Goal: Information Seeking & Learning: Learn about a topic

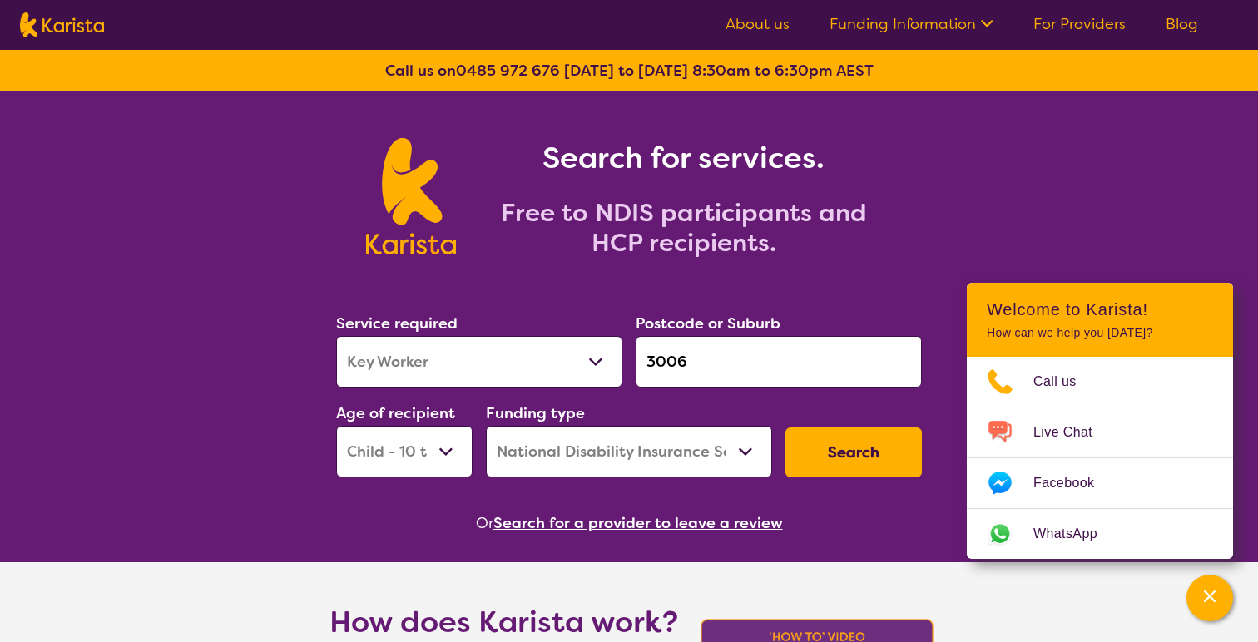
select select "Key Worker"
select select "CH"
select select "NDIS"
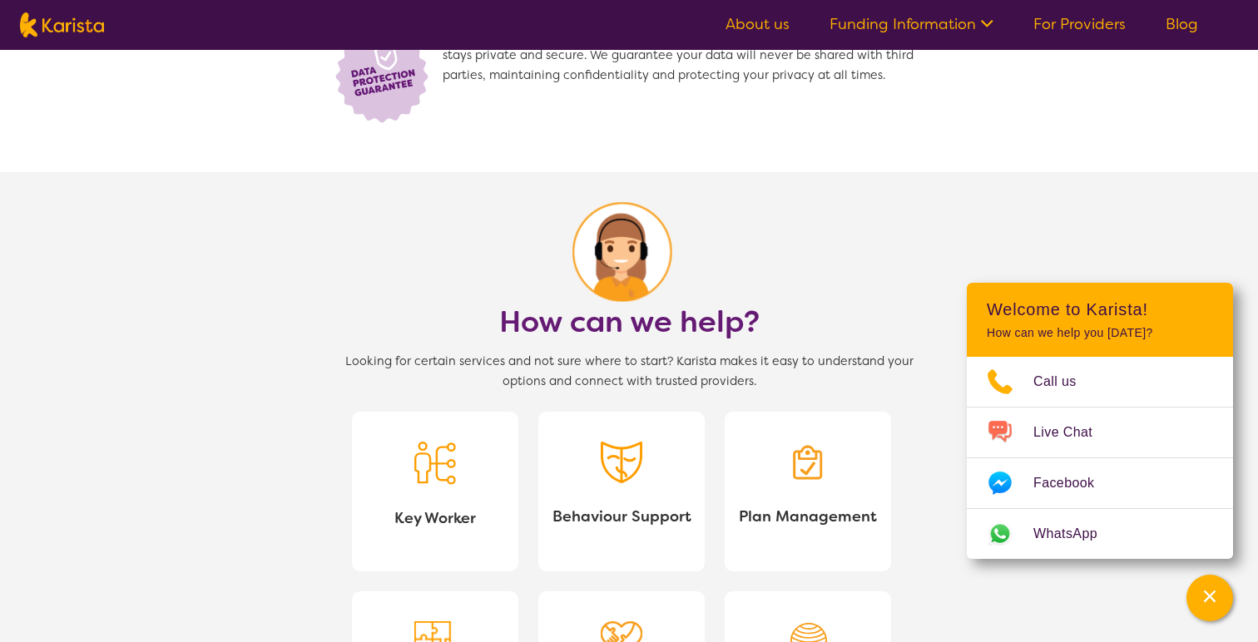
scroll to position [1227, 0]
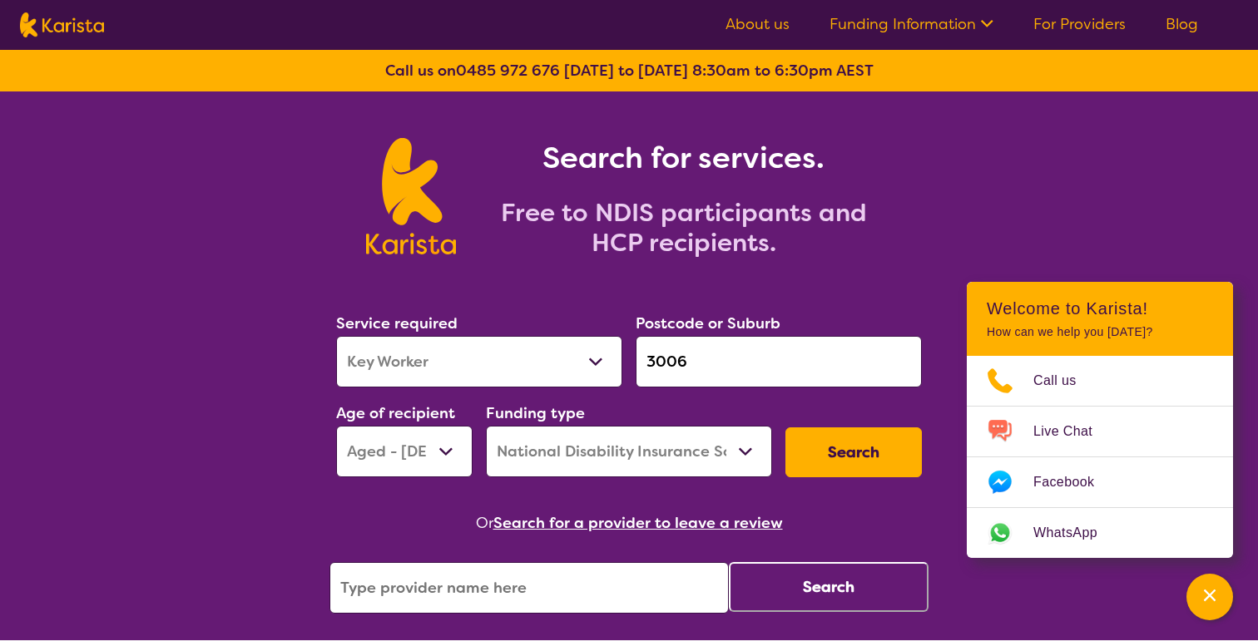
select select "Key Worker"
select select "AG"
select select "NDIS"
click at [263, 204] on div "Search for services. Free to NDIS participants and HCP recipients." at bounding box center [629, 177] width 1258 height 173
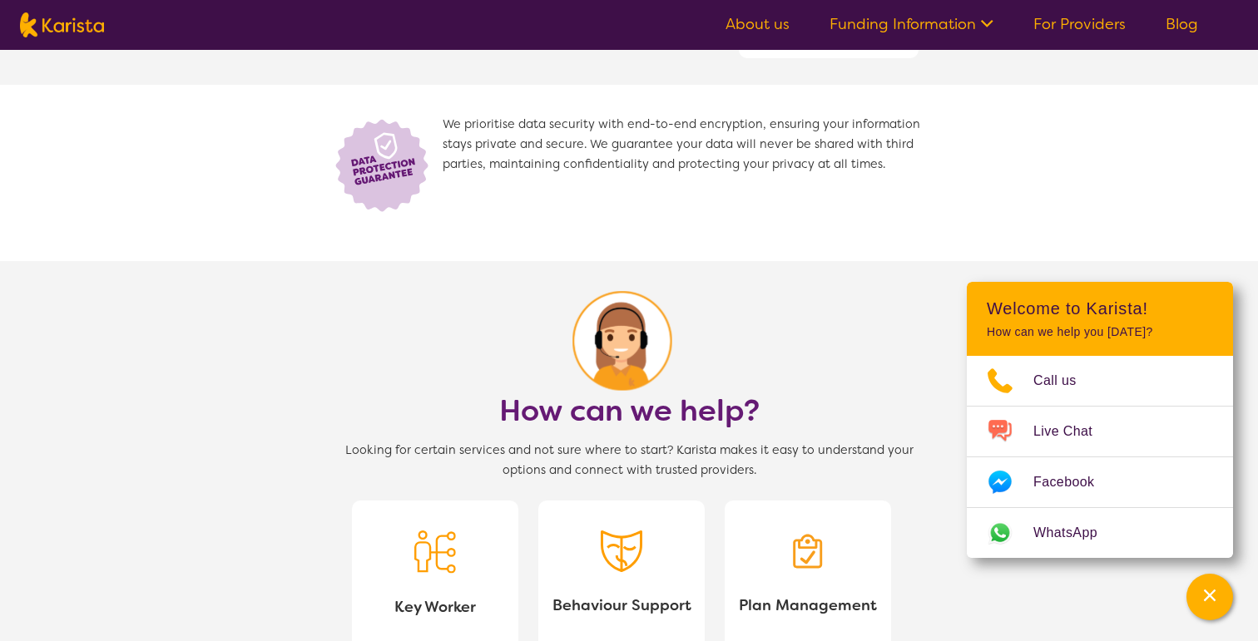
scroll to position [1208, 0]
click at [874, 221] on section "We prioritise data security with end-to-end encryption, ensuring your informati…" at bounding box center [628, 172] width 639 height 176
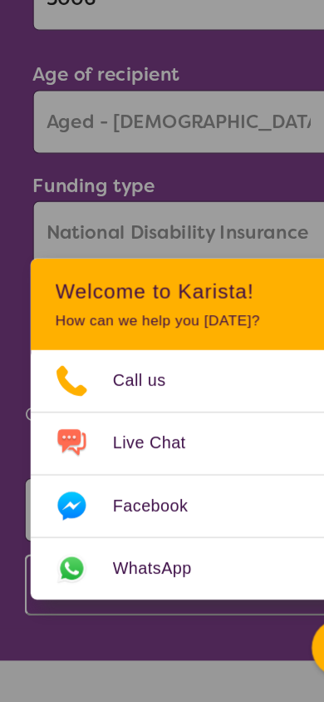
scroll to position [398, 0]
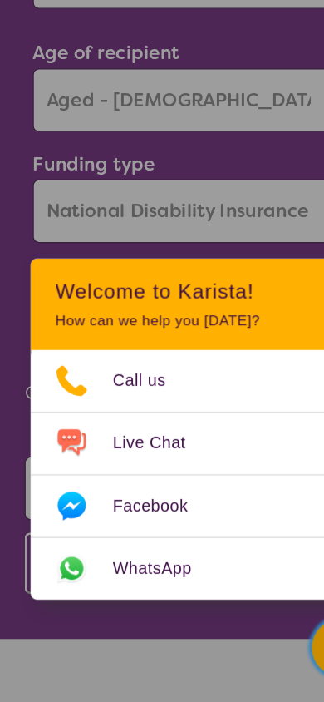
click at [257, 640] on button "Channel Menu" at bounding box center [276, 658] width 47 height 47
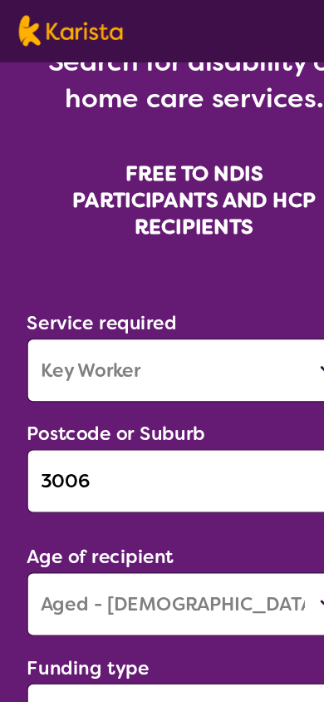
scroll to position [0, 0]
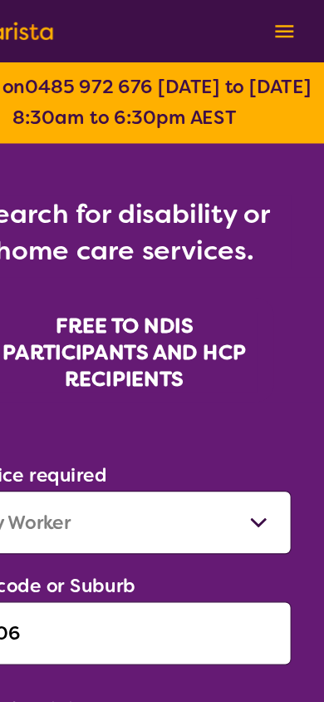
click at [297, 37] on button at bounding box center [291, 24] width 25 height 25
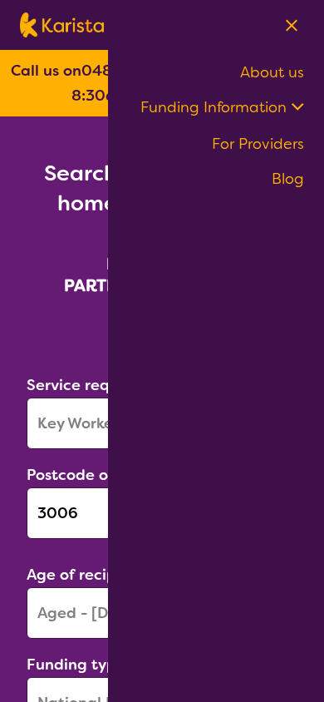
click at [294, 106] on icon at bounding box center [295, 104] width 17 height 17
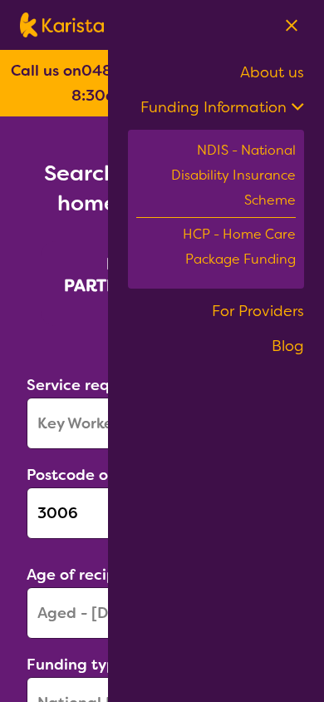
click at [294, 109] on icon at bounding box center [295, 104] width 17 height 17
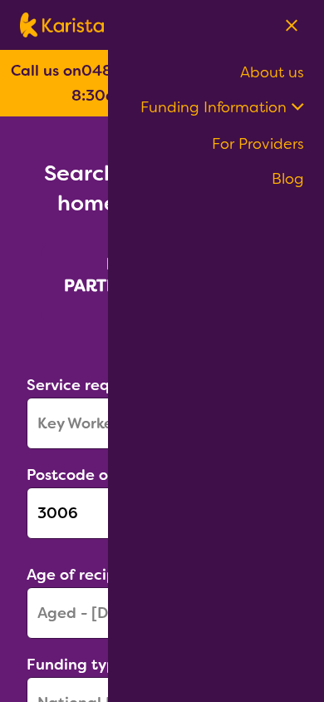
click at [289, 26] on img at bounding box center [292, 25] width 12 height 12
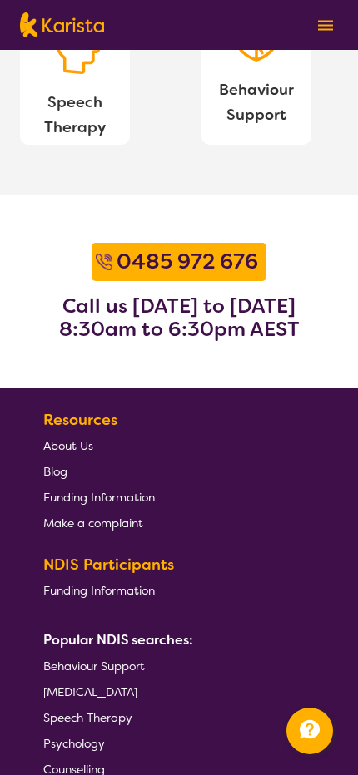
scroll to position [3573, 0]
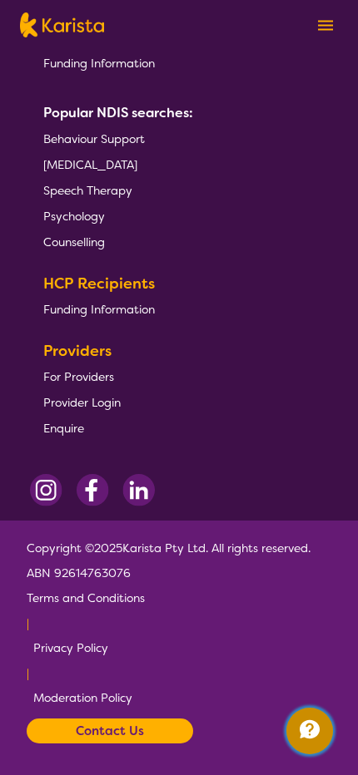
click at [304, 640] on icon "Channel Menu" at bounding box center [309, 729] width 33 height 33
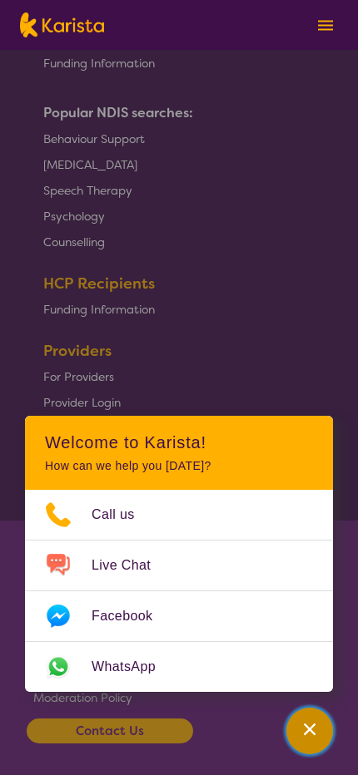
click at [299, 640] on div "Channel Menu" at bounding box center [309, 731] width 33 height 37
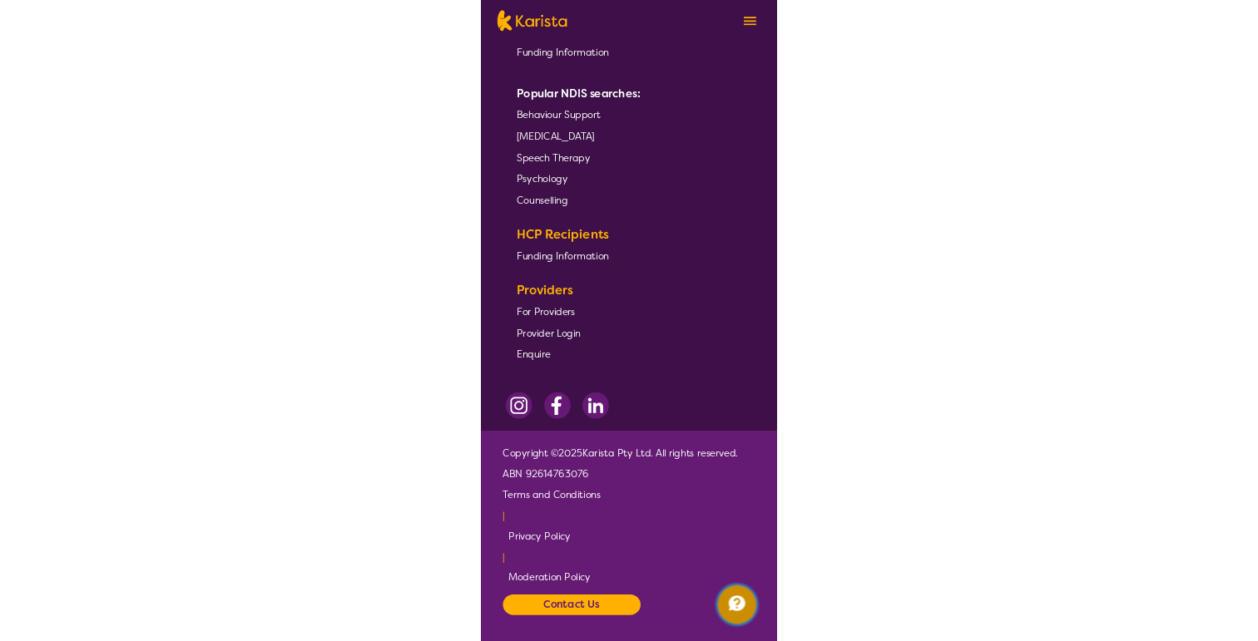
scroll to position [2227, 0]
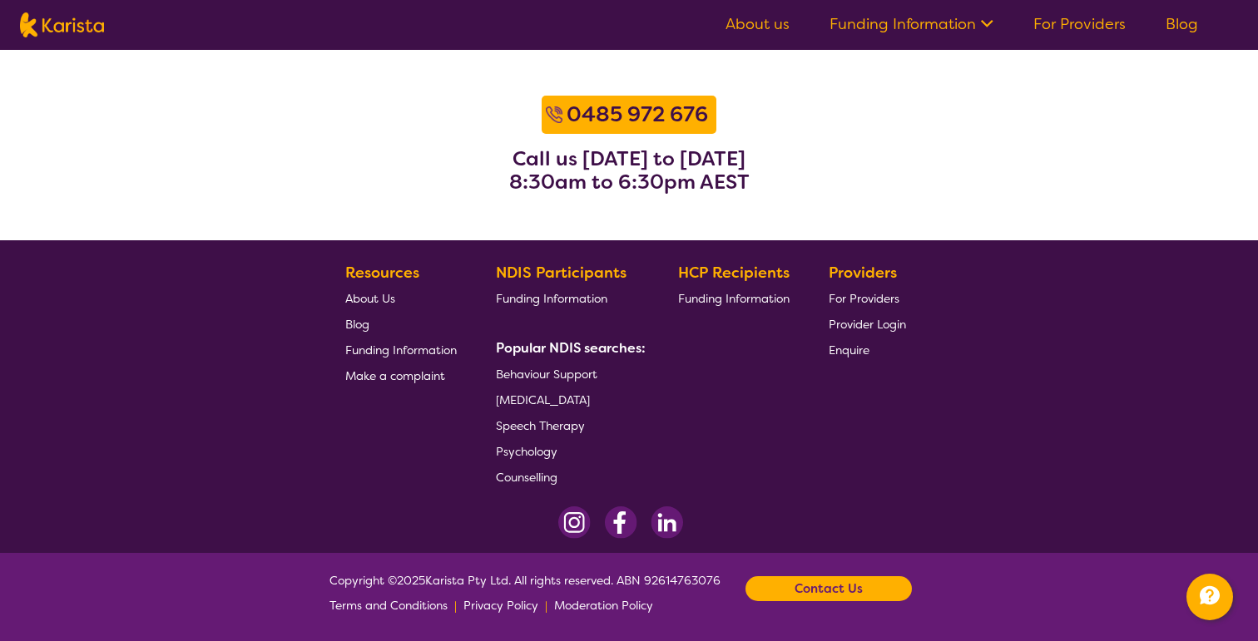
click at [935, 129] on section "0485 972 676 Call us Monday to Friday 8:30am to 6:30pm AEST" at bounding box center [629, 143] width 1258 height 193
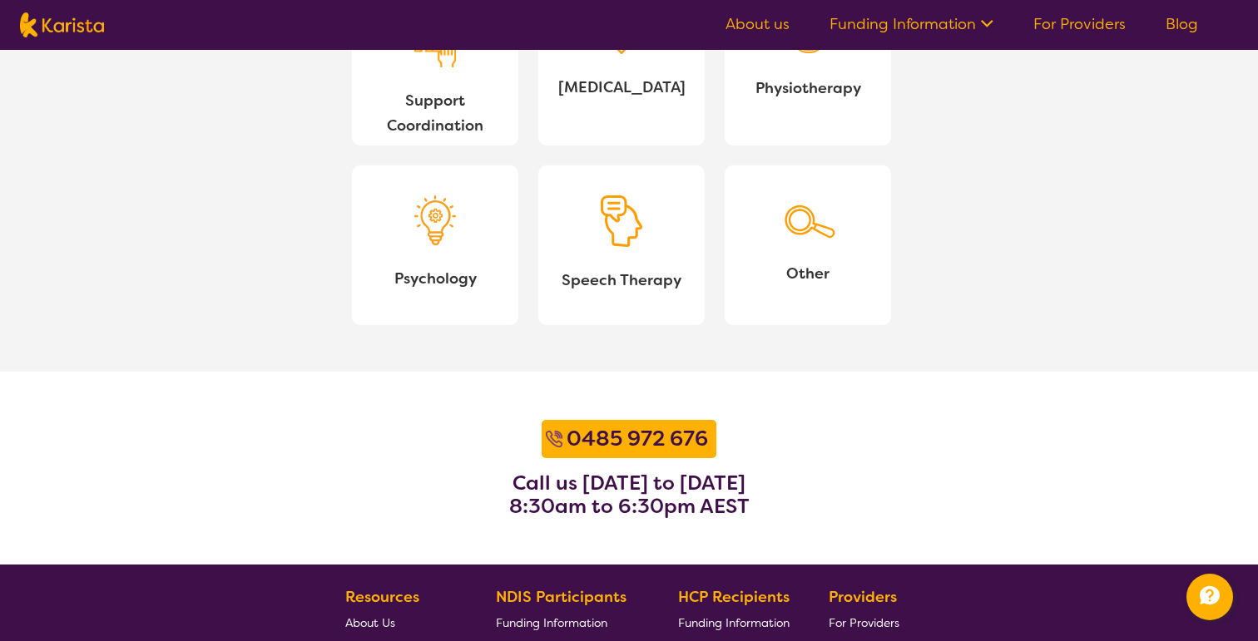
scroll to position [1902, 0]
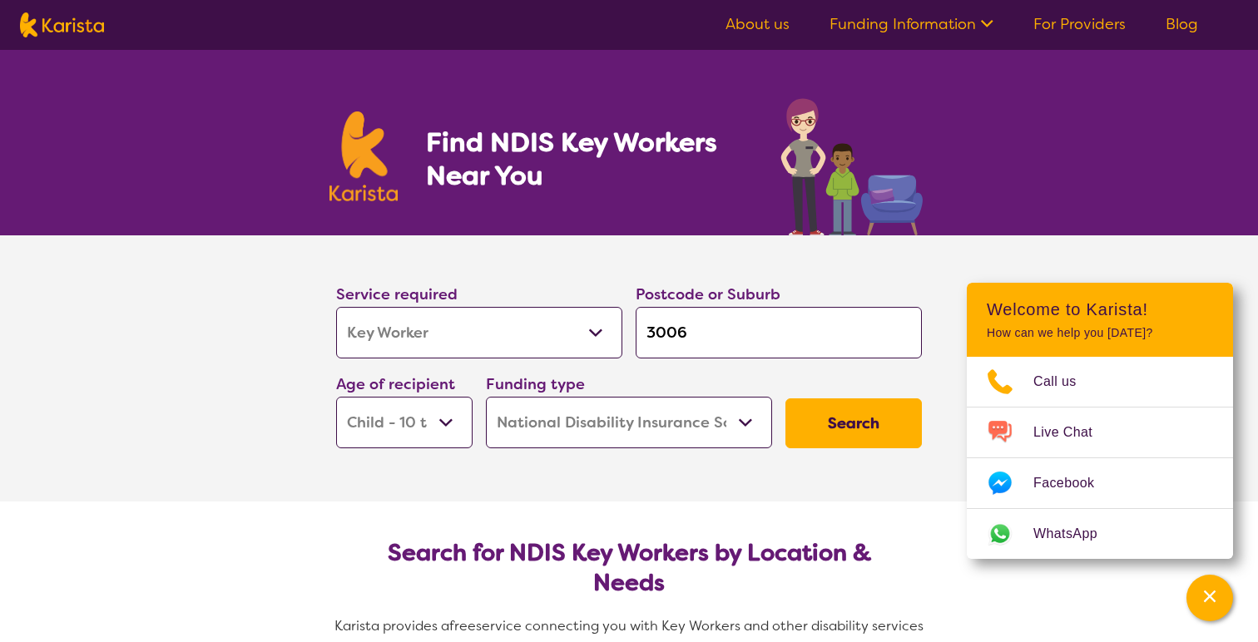
select select "Key Worker"
select select "CH"
select select "NDIS"
select select "Key Worker"
select select "CH"
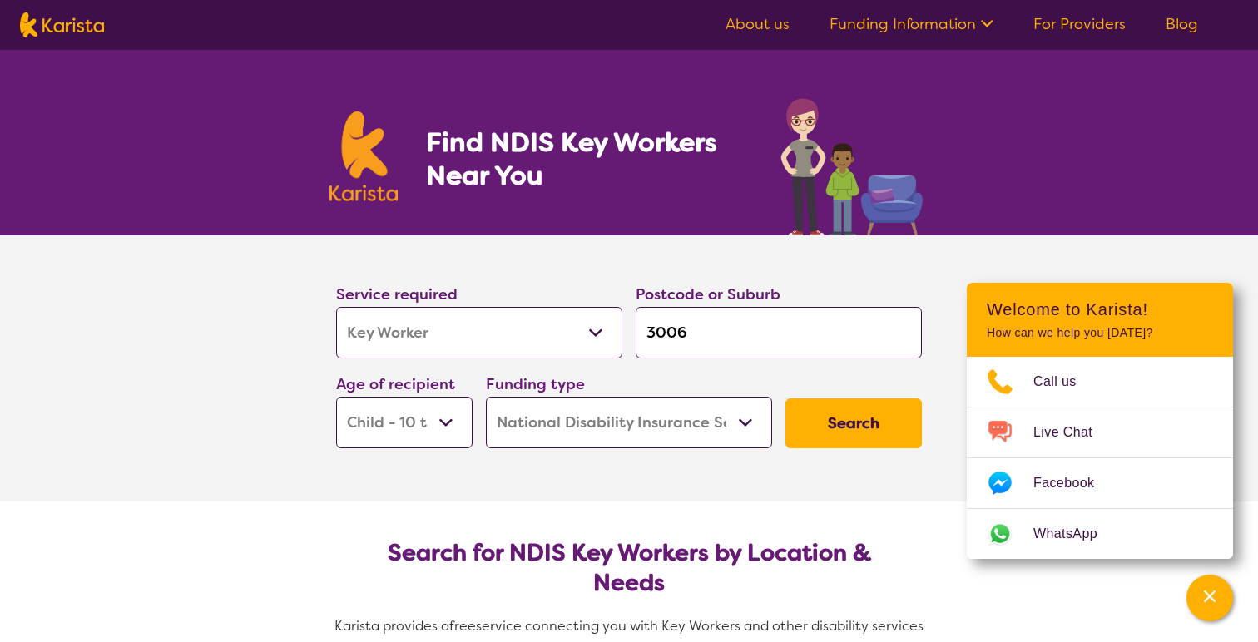
select select "NDIS"
click at [94, 29] on img at bounding box center [62, 24] width 84 height 25
select select "Key Worker"
select select "CH"
select select "NDIS"
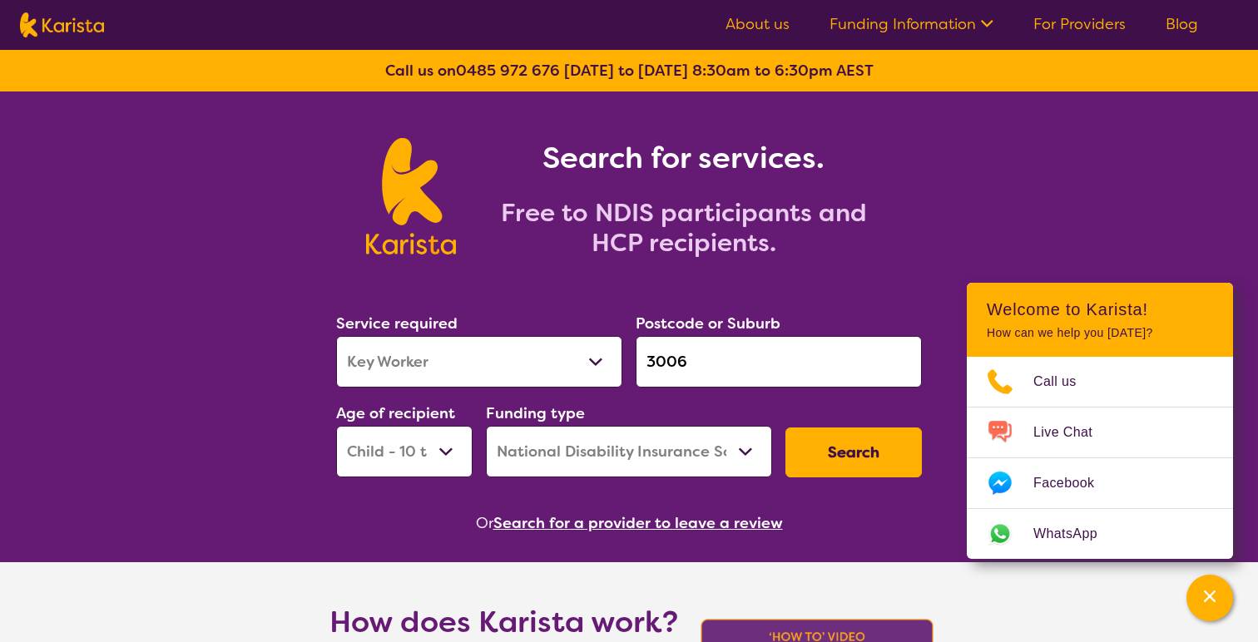
select select "Key Worker"
select select "CH"
select select "NDIS"
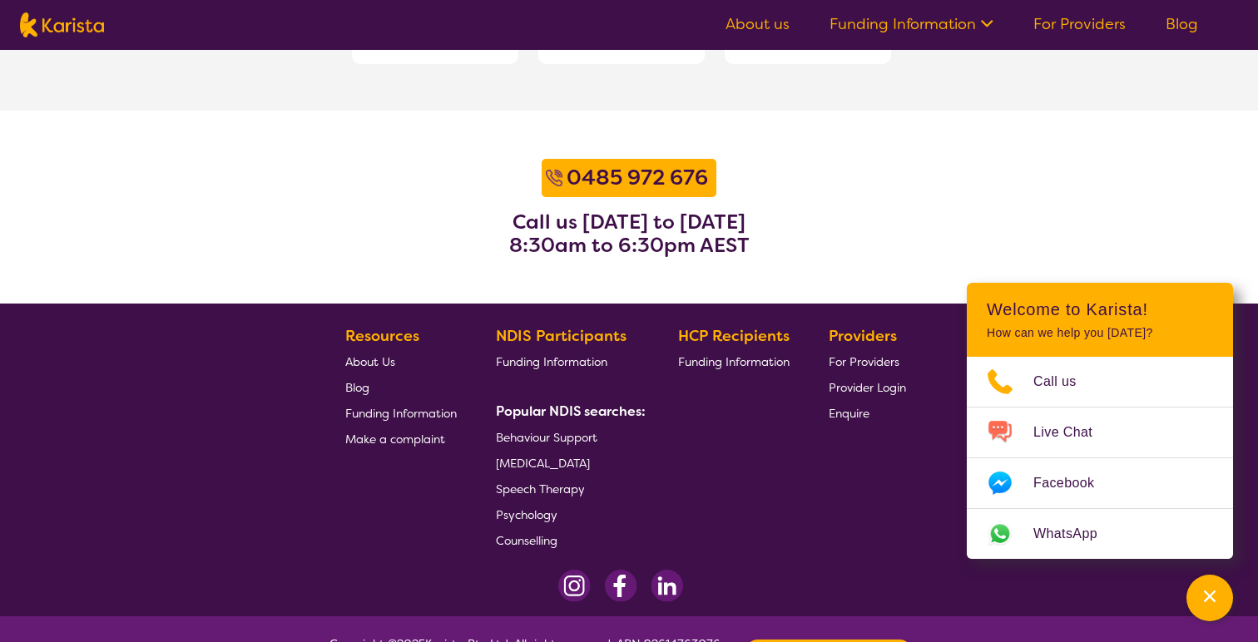
scroll to position [2148, 0]
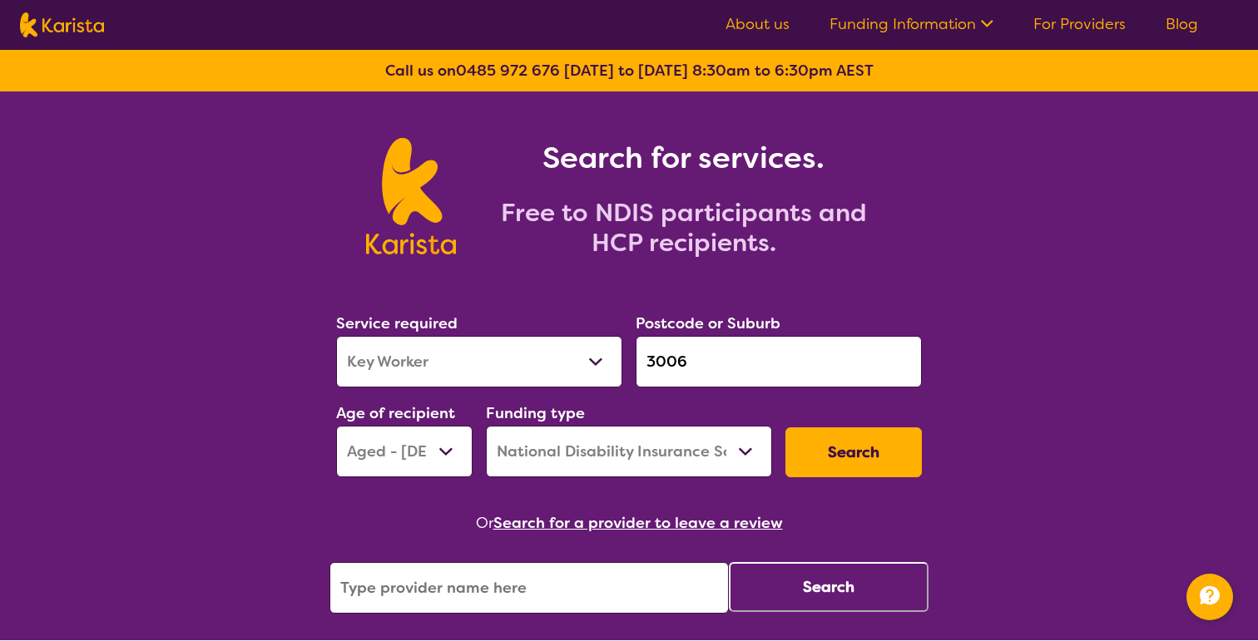
select select "Key Worker"
select select "AG"
select select "NDIS"
